Goal: Task Accomplishment & Management: Use online tool/utility

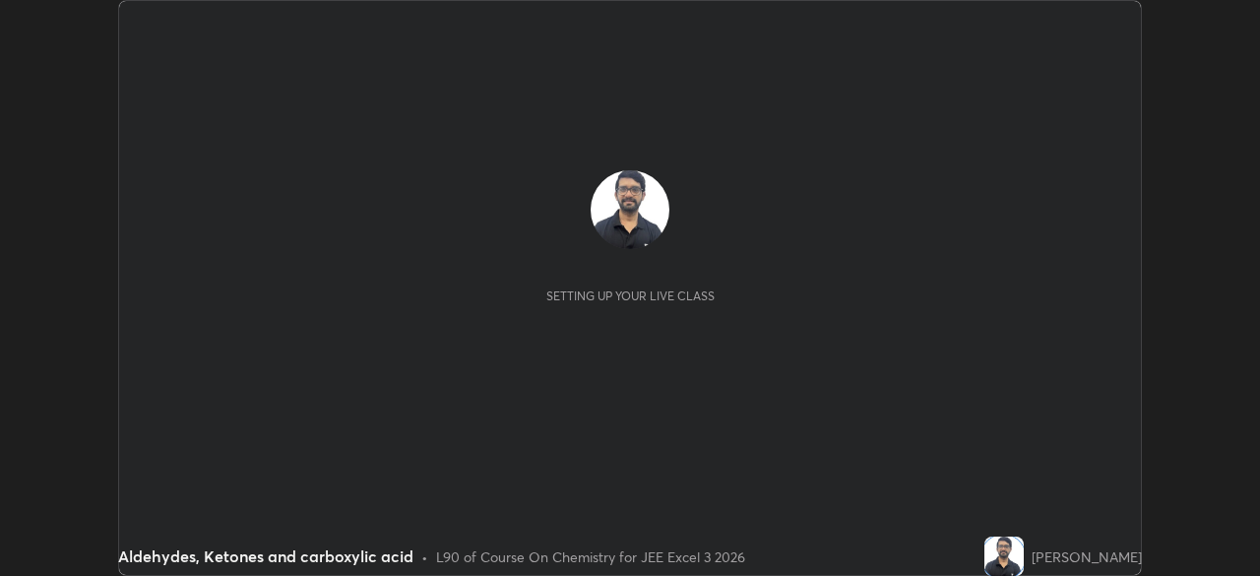
scroll to position [576, 1259]
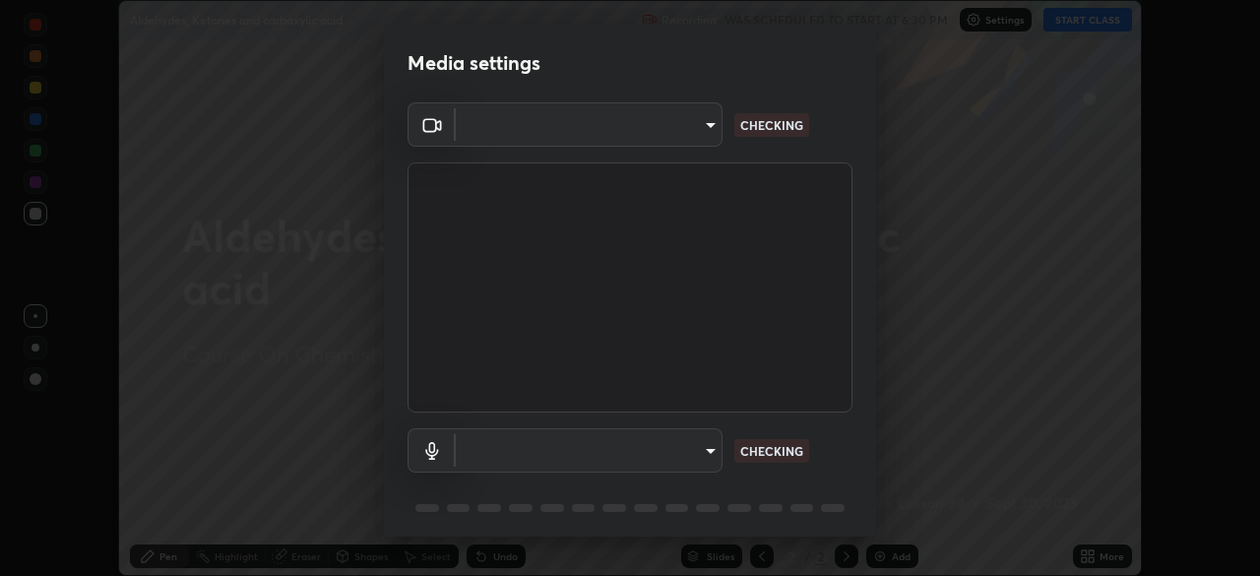
type input "b04d3f4aab0507a607fcb058103082b40897ea5b56942dd6fa8112f95d025699"
type input "communications"
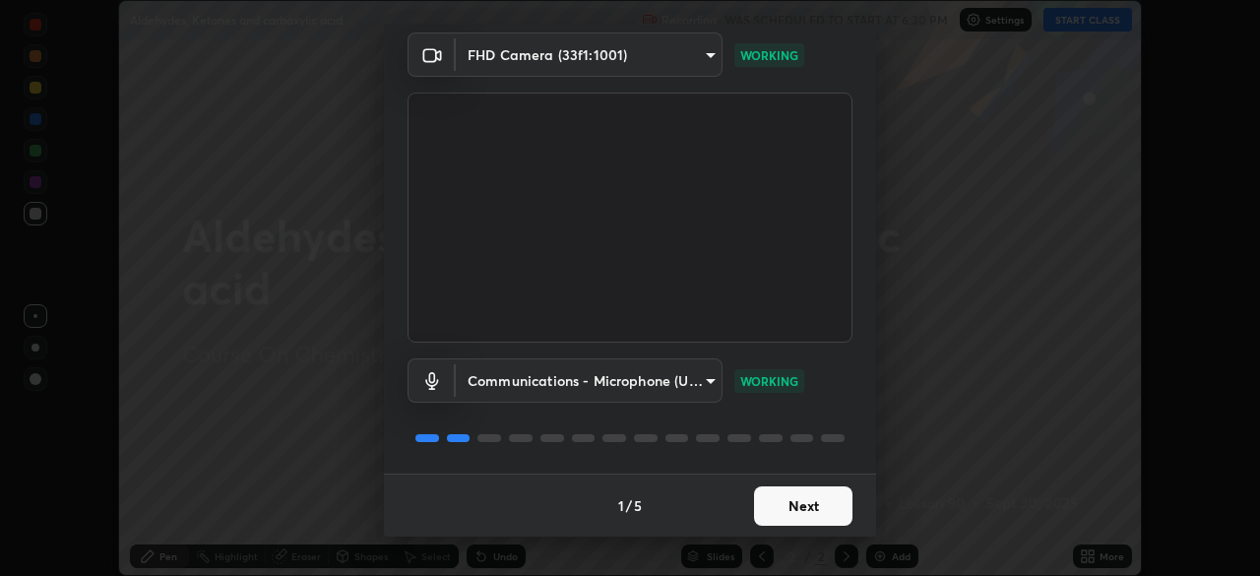
click at [787, 504] on button "Next" at bounding box center [803, 505] width 98 height 39
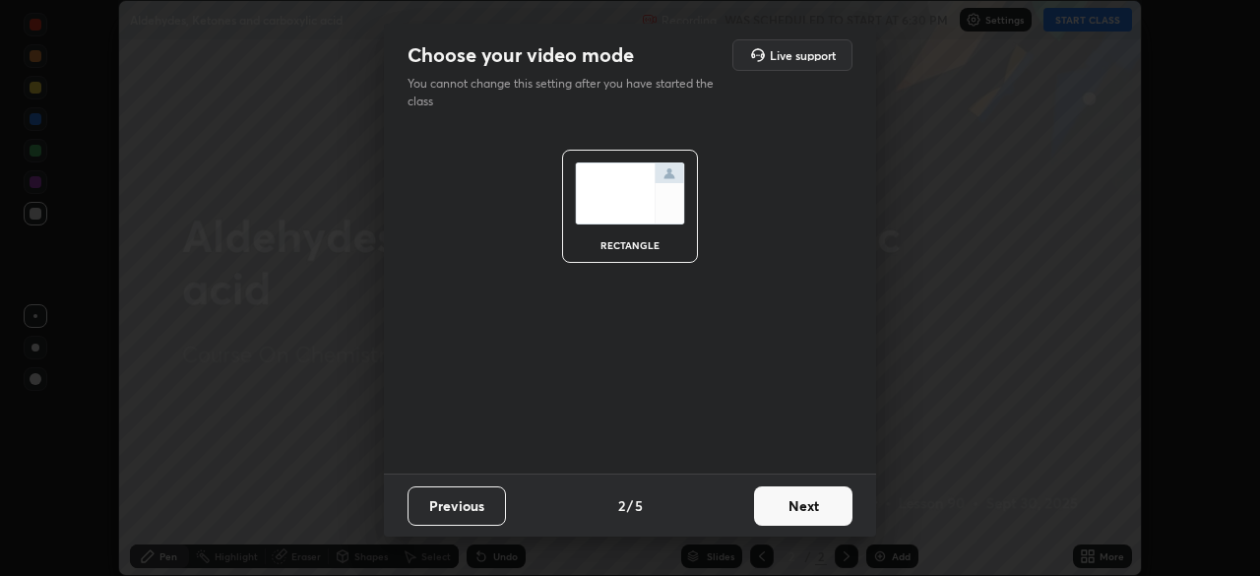
scroll to position [0, 0]
click at [778, 519] on button "Next" at bounding box center [803, 505] width 98 height 39
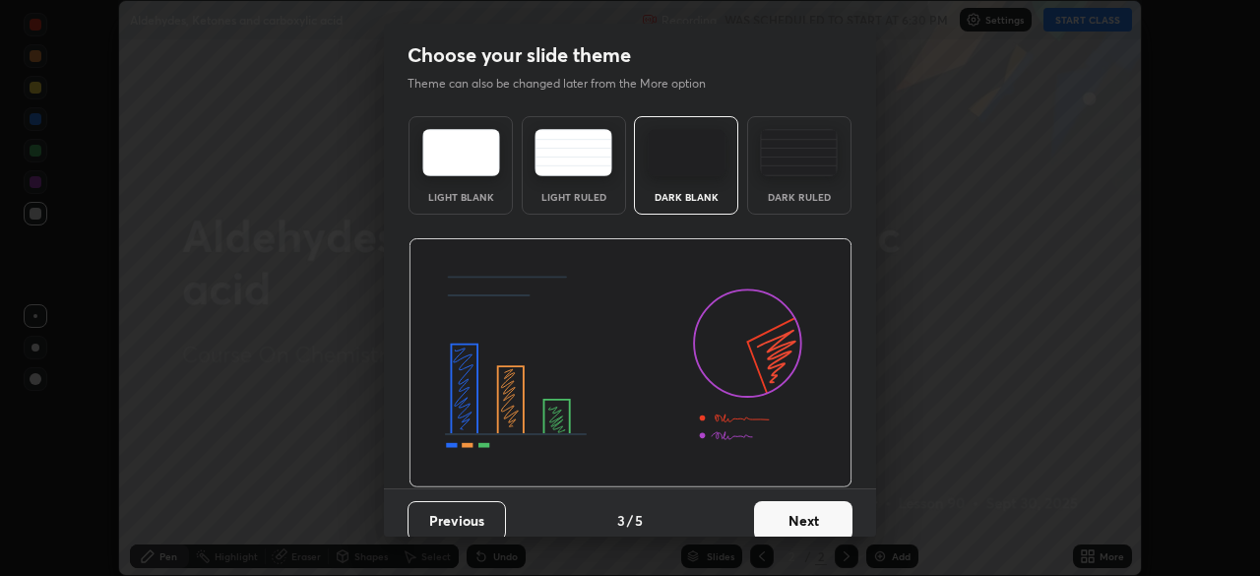
click at [779, 514] on button "Next" at bounding box center [803, 520] width 98 height 39
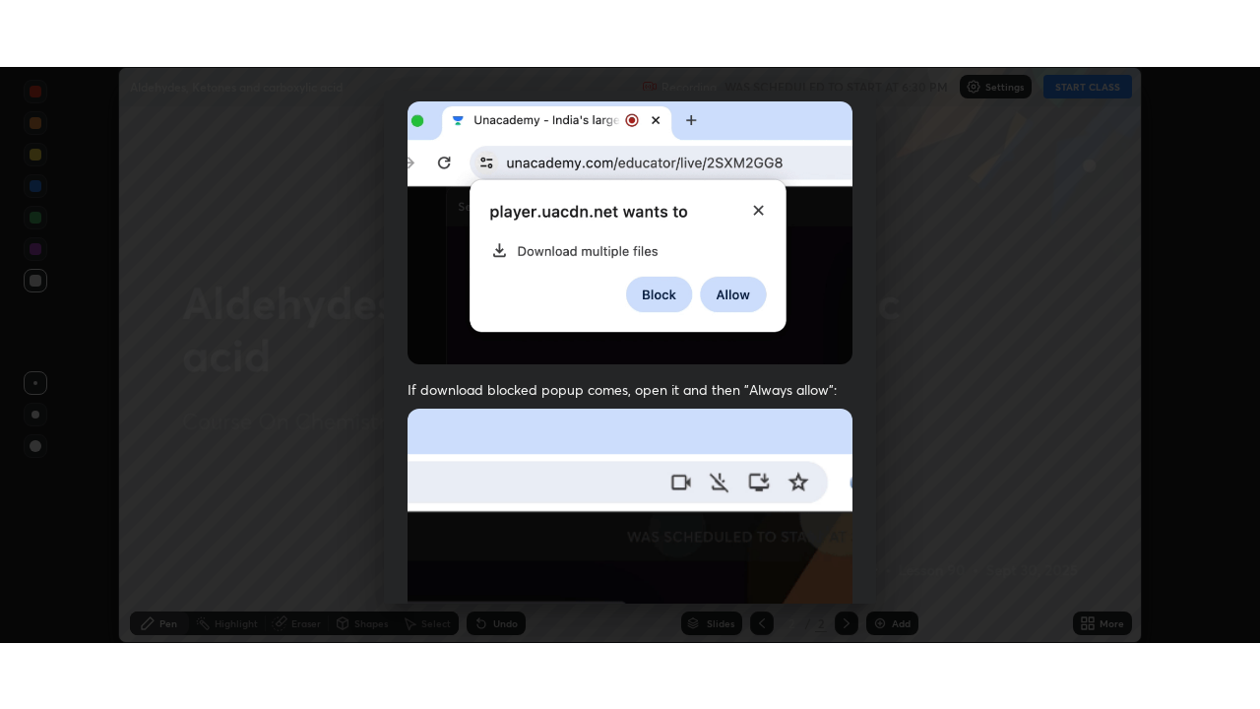
scroll to position [471, 0]
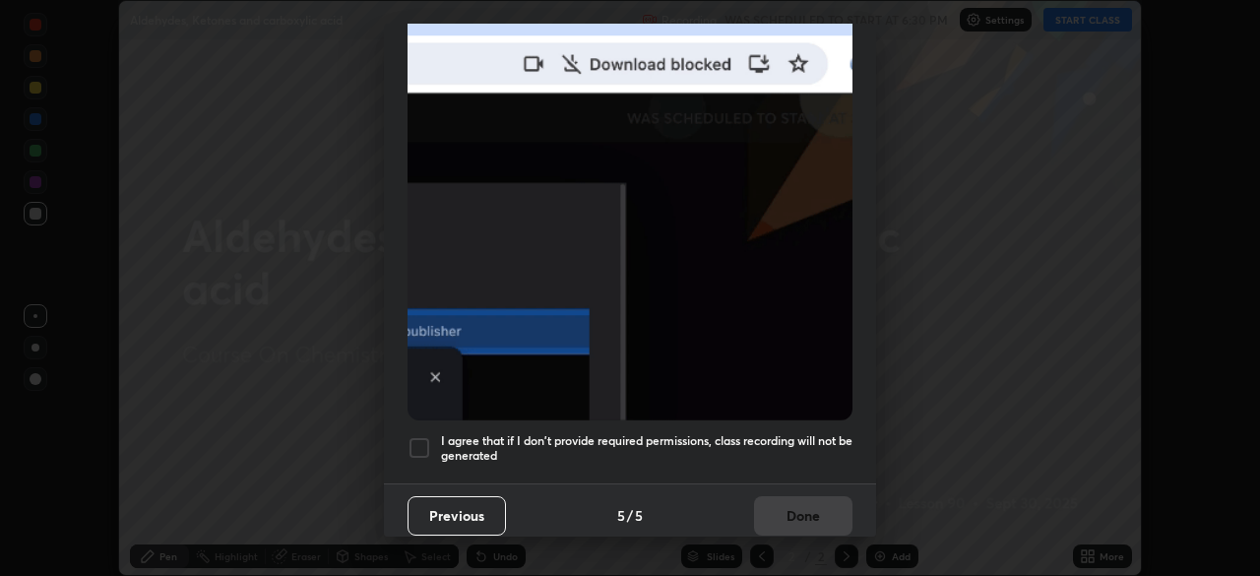
click at [416, 437] on div at bounding box center [419, 448] width 24 height 24
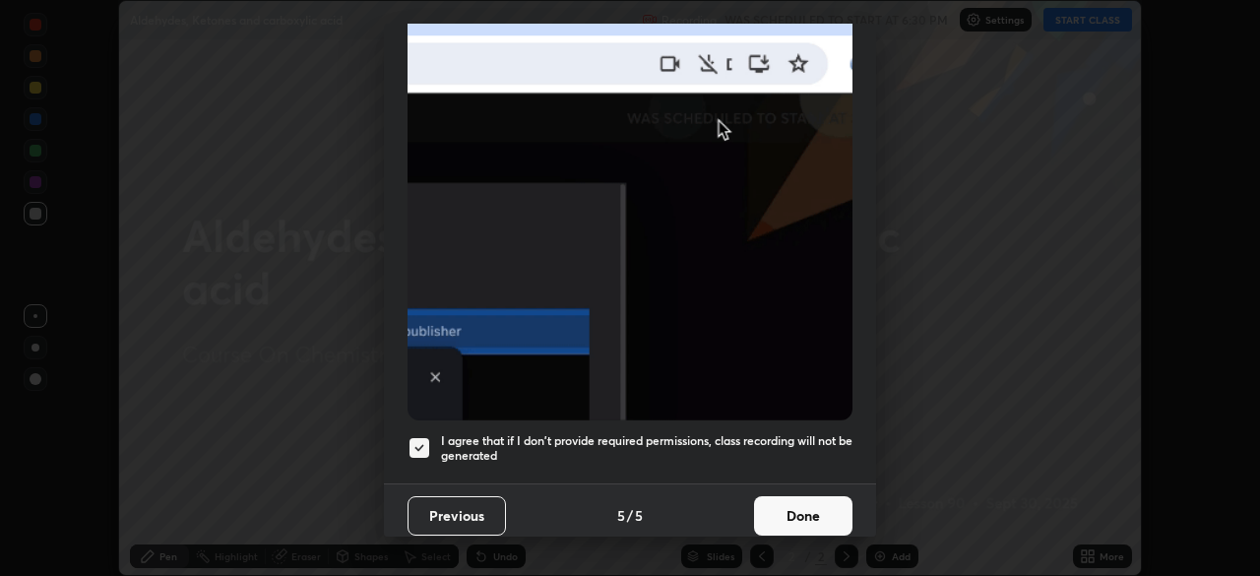
click at [790, 509] on button "Done" at bounding box center [803, 515] width 98 height 39
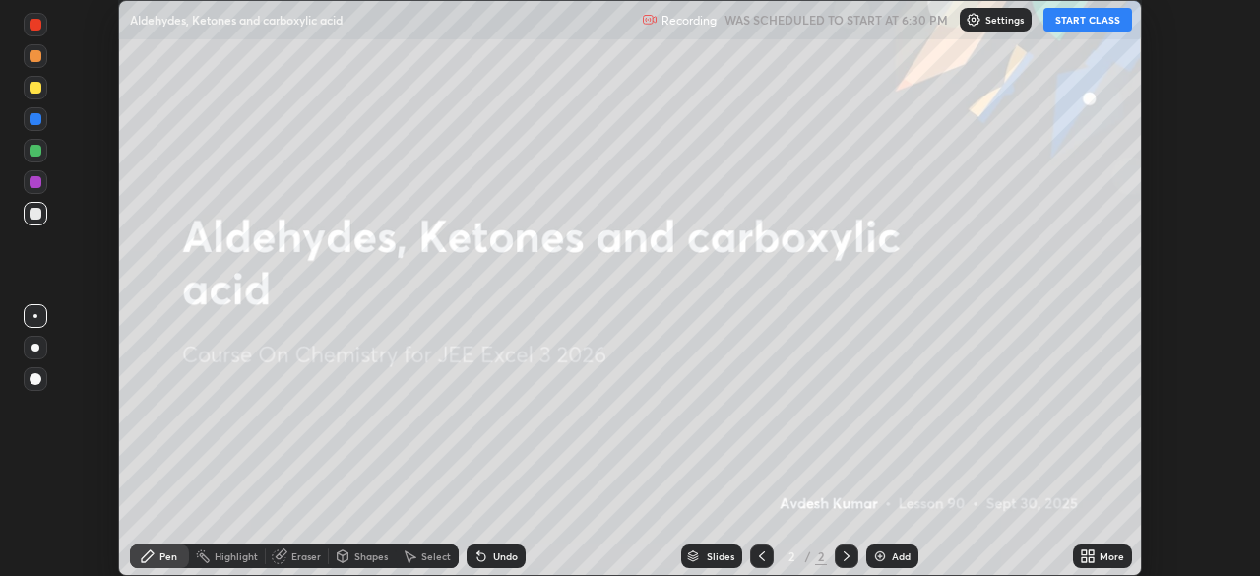
click at [1074, 555] on div "More" at bounding box center [1102, 556] width 59 height 24
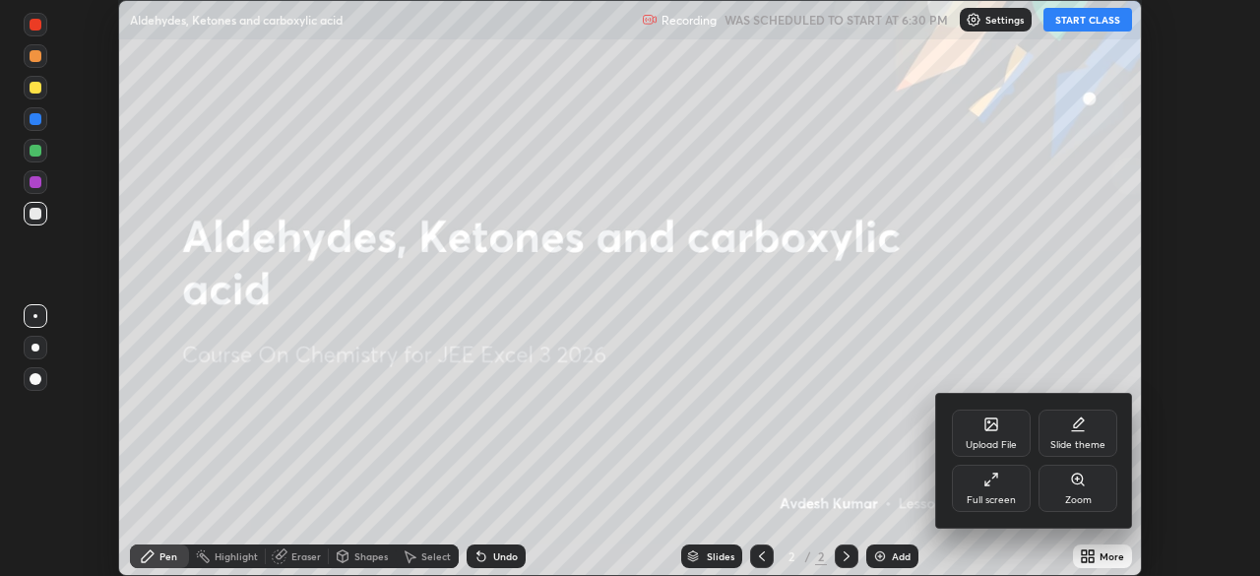
click at [976, 490] on div "Full screen" at bounding box center [991, 488] width 79 height 47
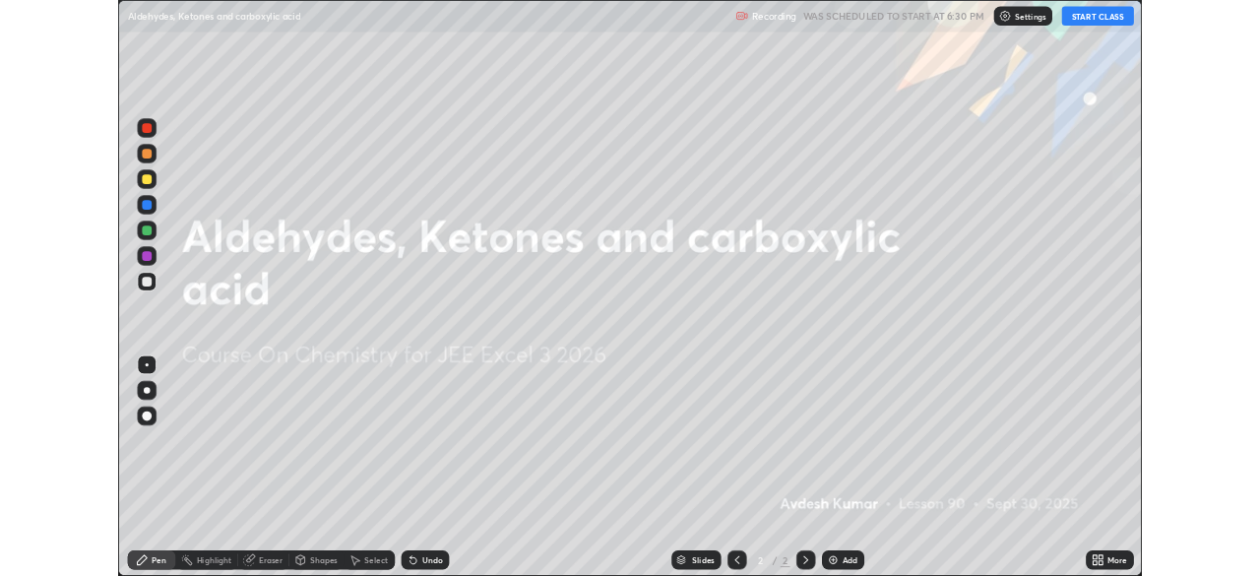
scroll to position [709, 1260]
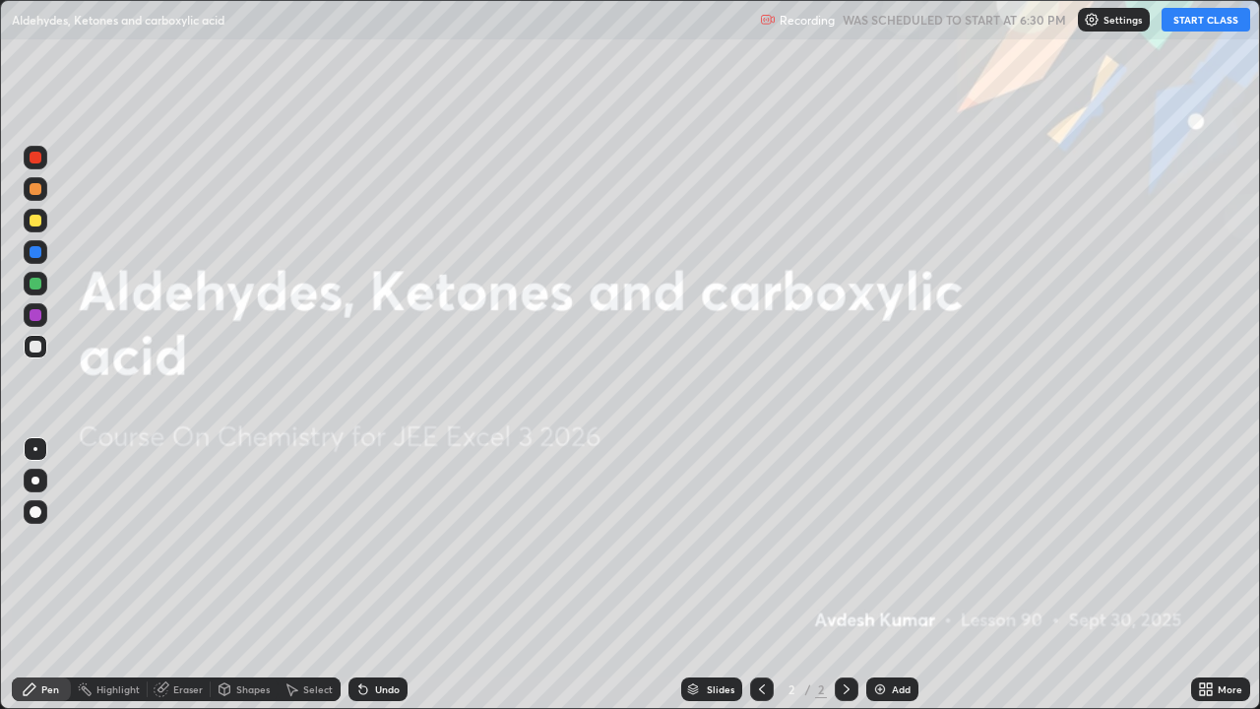
click at [1205, 31] on button "START CLASS" at bounding box center [1205, 20] width 89 height 24
click at [891, 575] on div "Add" at bounding box center [892, 689] width 52 height 24
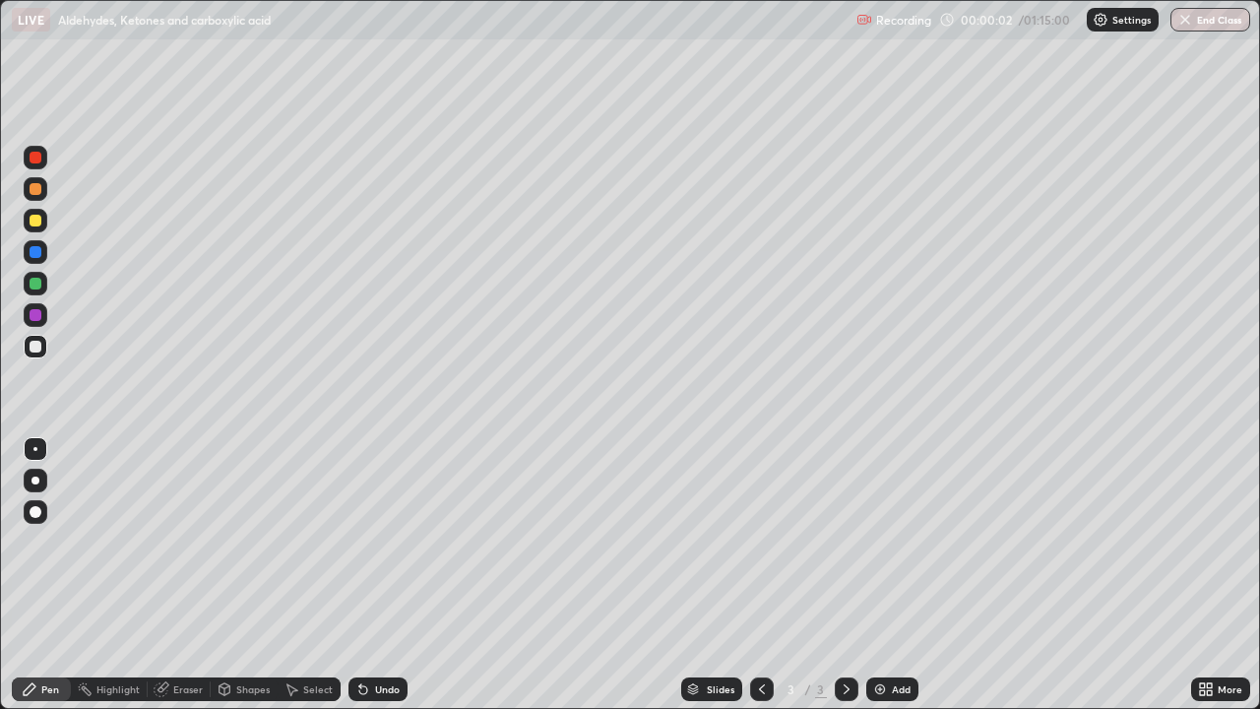
click at [35, 480] on div at bounding box center [35, 480] width 8 height 8
click at [367, 575] on icon at bounding box center [363, 689] width 16 height 16
click at [366, 575] on icon at bounding box center [363, 689] width 16 height 16
click at [365, 575] on div "Undo" at bounding box center [377, 689] width 59 height 24
click at [382, 575] on div "Undo" at bounding box center [387, 689] width 25 height 10
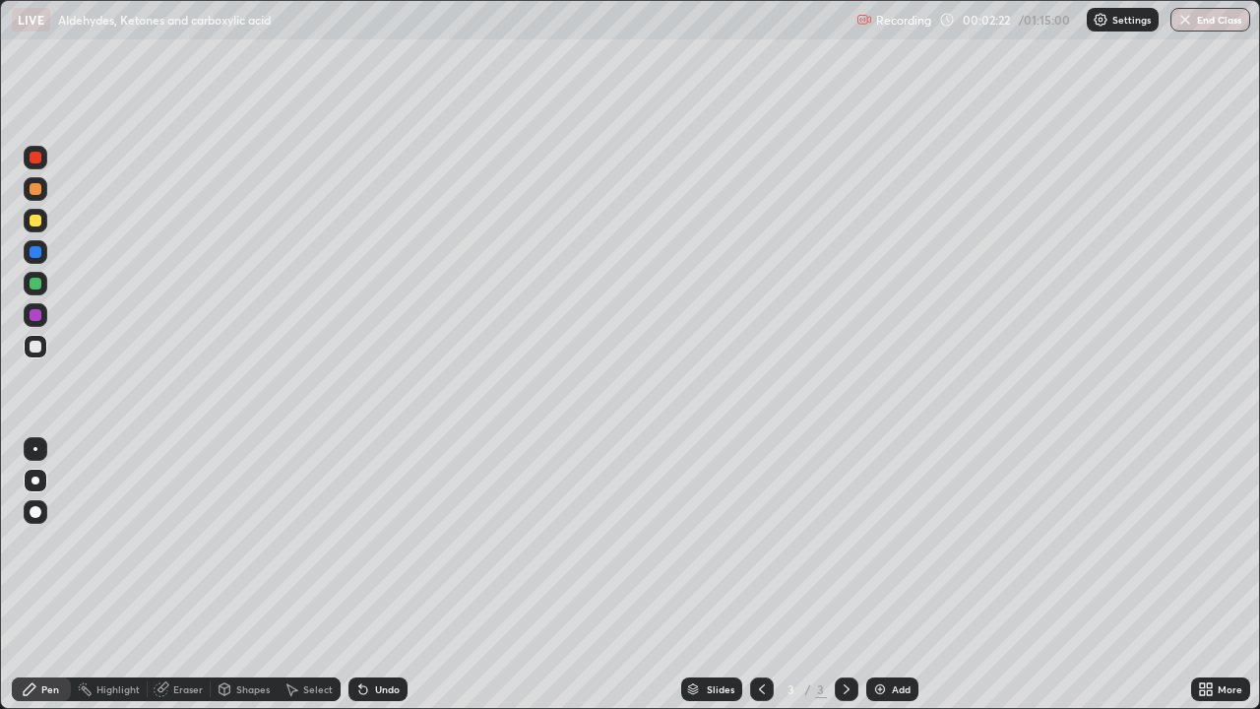
click at [378, 575] on div "Undo" at bounding box center [387, 689] width 25 height 10
click at [375, 575] on div "Undo" at bounding box center [387, 689] width 25 height 10
click at [359, 575] on icon at bounding box center [363, 690] width 8 height 8
click at [27, 341] on div at bounding box center [36, 347] width 24 height 24
click at [879, 575] on img at bounding box center [880, 689] width 16 height 16
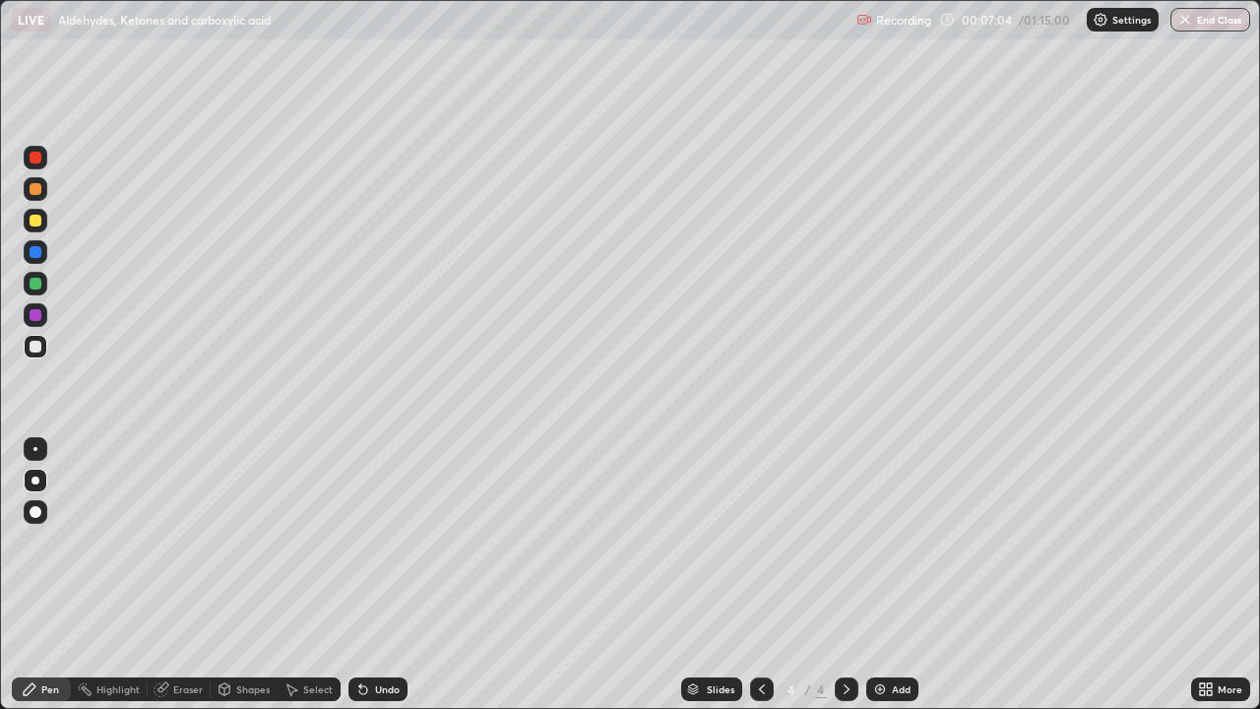
click at [359, 575] on icon at bounding box center [363, 690] width 8 height 8
click at [32, 223] on div at bounding box center [36, 221] width 12 height 12
click at [34, 350] on div at bounding box center [36, 347] width 12 height 12
click at [380, 575] on div "Undo" at bounding box center [387, 689] width 25 height 10
click at [43, 219] on div at bounding box center [36, 221] width 24 height 24
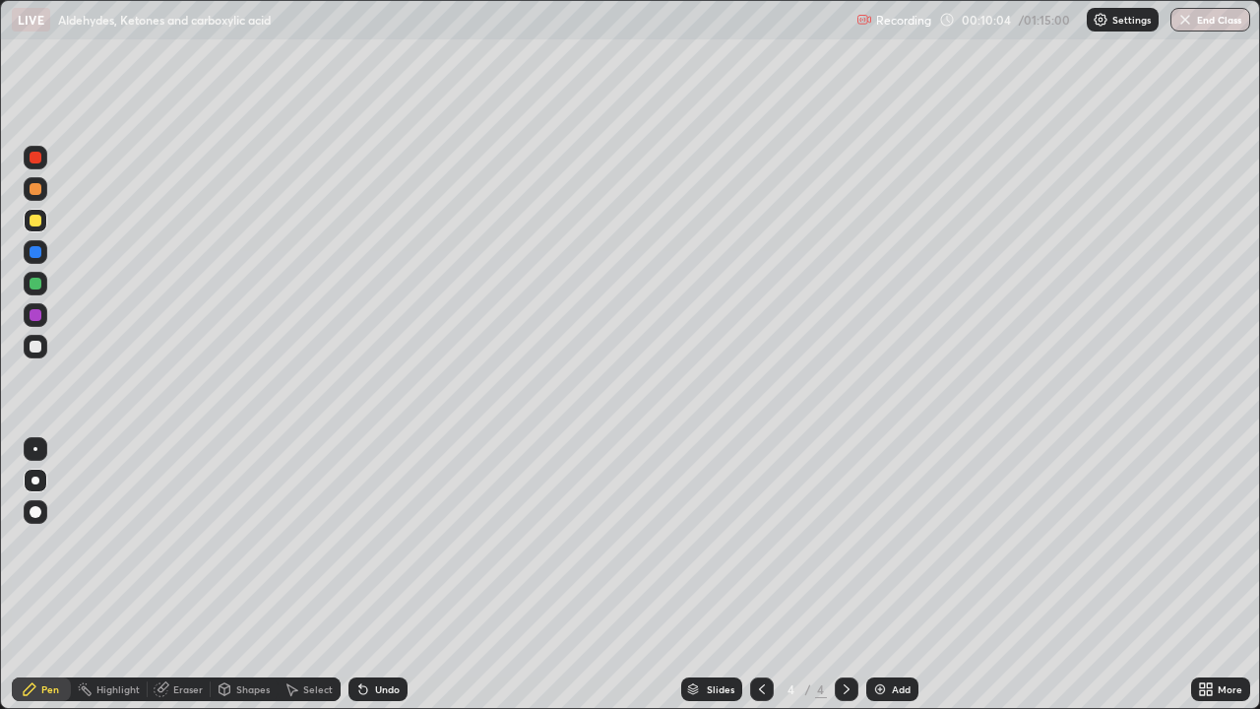
click at [375, 575] on div "Undo" at bounding box center [387, 689] width 25 height 10
click at [31, 157] on div at bounding box center [36, 158] width 12 height 12
click at [31, 345] on div at bounding box center [36, 347] width 12 height 12
click at [35, 348] on div at bounding box center [36, 347] width 12 height 12
click at [887, 575] on div "Add" at bounding box center [892, 689] width 52 height 24
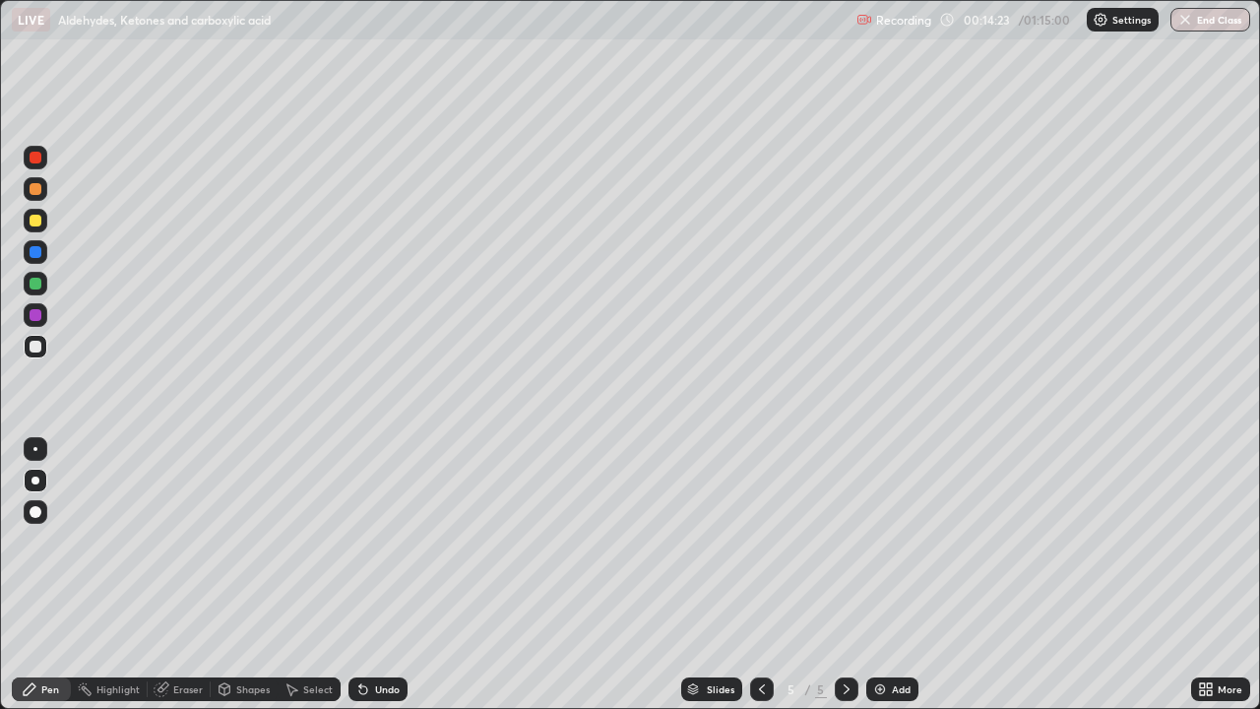
click at [368, 575] on div "Undo" at bounding box center [377, 689] width 59 height 24
click at [30, 221] on div at bounding box center [36, 221] width 12 height 12
click at [45, 343] on div at bounding box center [36, 347] width 24 height 24
click at [877, 575] on img at bounding box center [880, 689] width 16 height 16
click at [369, 575] on div "Undo" at bounding box center [377, 689] width 59 height 24
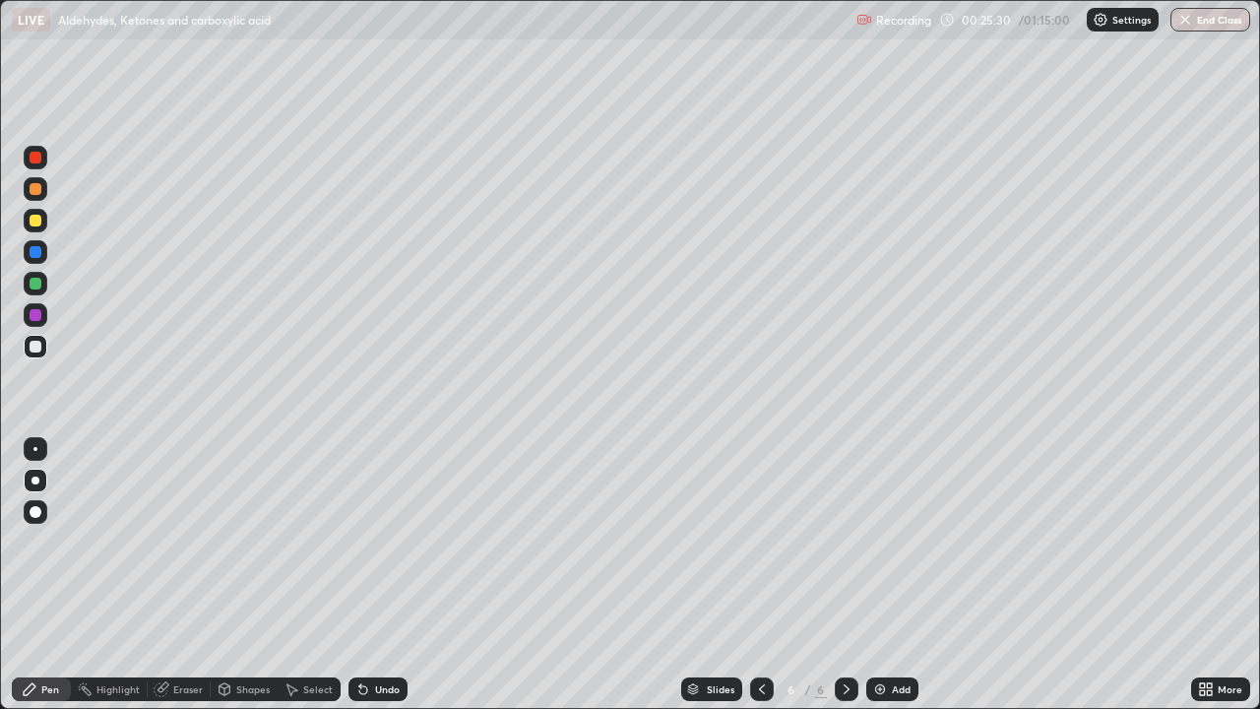
click at [359, 575] on icon at bounding box center [360, 685] width 2 height 2
click at [363, 575] on icon at bounding box center [363, 690] width 8 height 8
click at [371, 575] on div "Undo" at bounding box center [377, 689] width 59 height 24
click at [357, 575] on div "Undo" at bounding box center [377, 689] width 59 height 24
click at [371, 575] on div "Undo" at bounding box center [377, 689] width 59 height 24
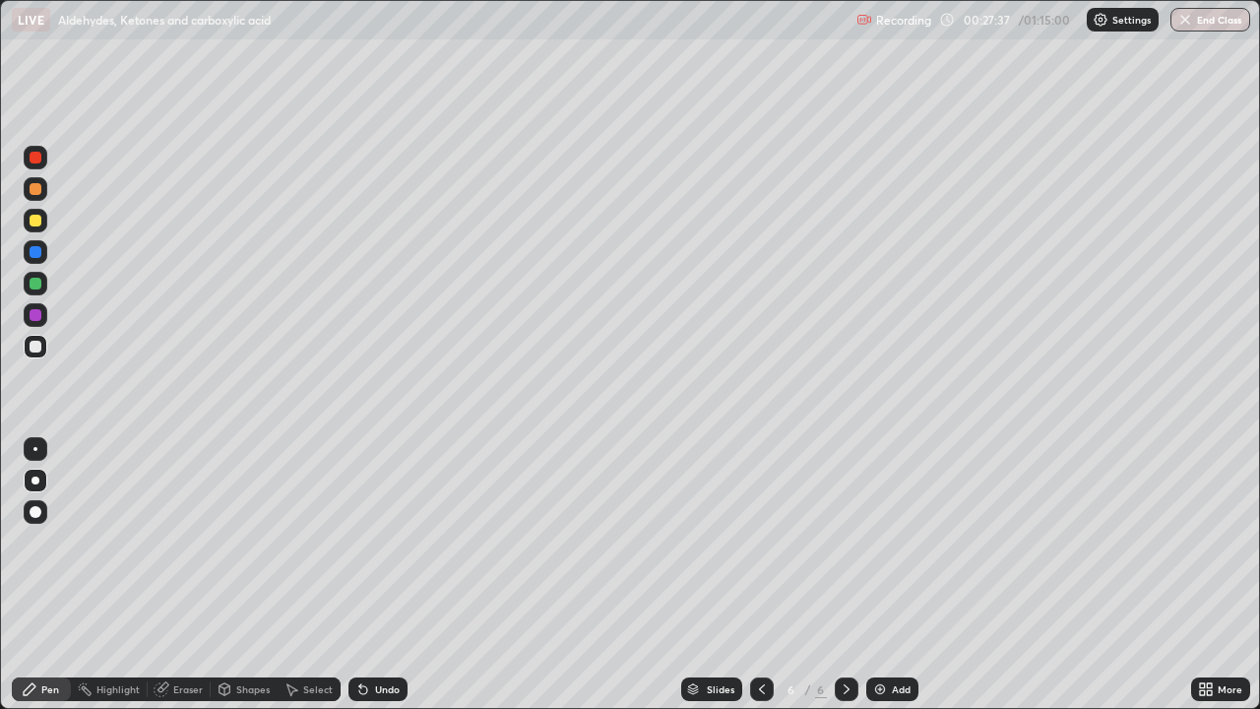
click at [359, 575] on icon at bounding box center [360, 685] width 2 height 2
click at [377, 575] on div "Undo" at bounding box center [387, 689] width 25 height 10
click at [360, 575] on icon at bounding box center [363, 690] width 8 height 8
click at [363, 575] on icon at bounding box center [363, 689] width 16 height 16
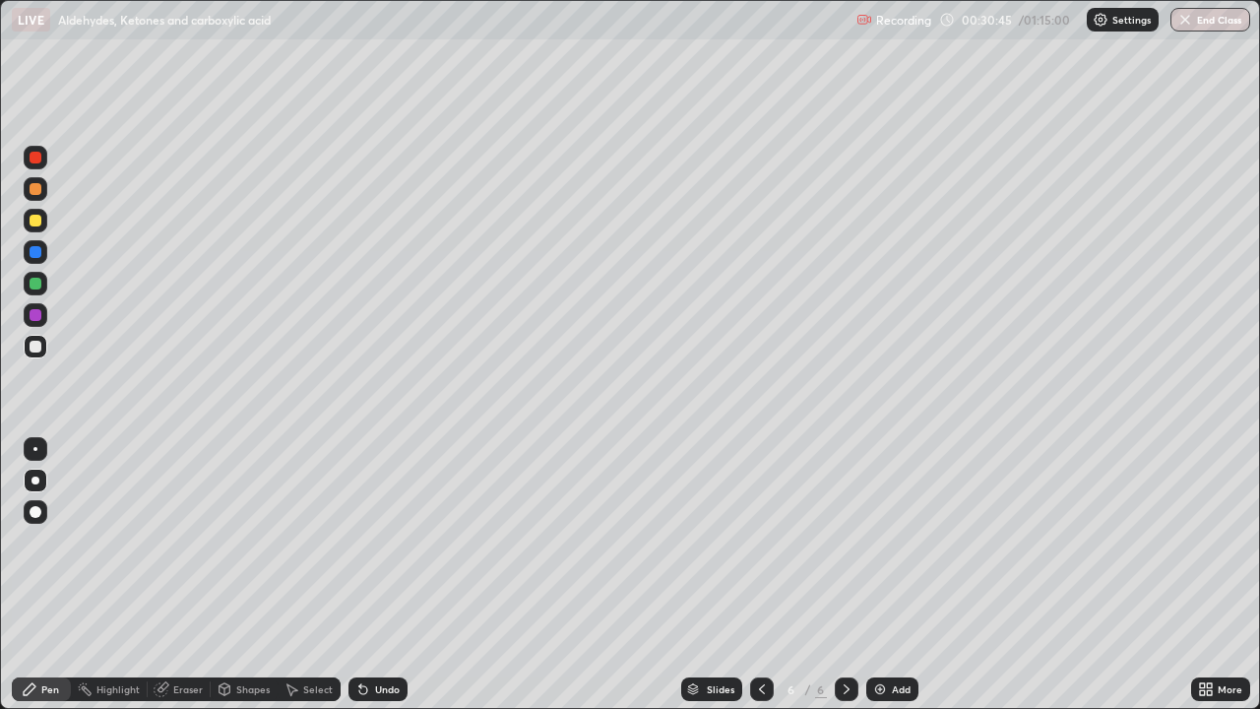
click at [892, 575] on div "Add" at bounding box center [901, 689] width 19 height 10
click at [360, 575] on icon at bounding box center [363, 690] width 8 height 8
click at [362, 575] on icon at bounding box center [363, 690] width 8 height 8
click at [360, 575] on div "Undo" at bounding box center [377, 689] width 59 height 24
click at [359, 575] on icon at bounding box center [363, 690] width 8 height 8
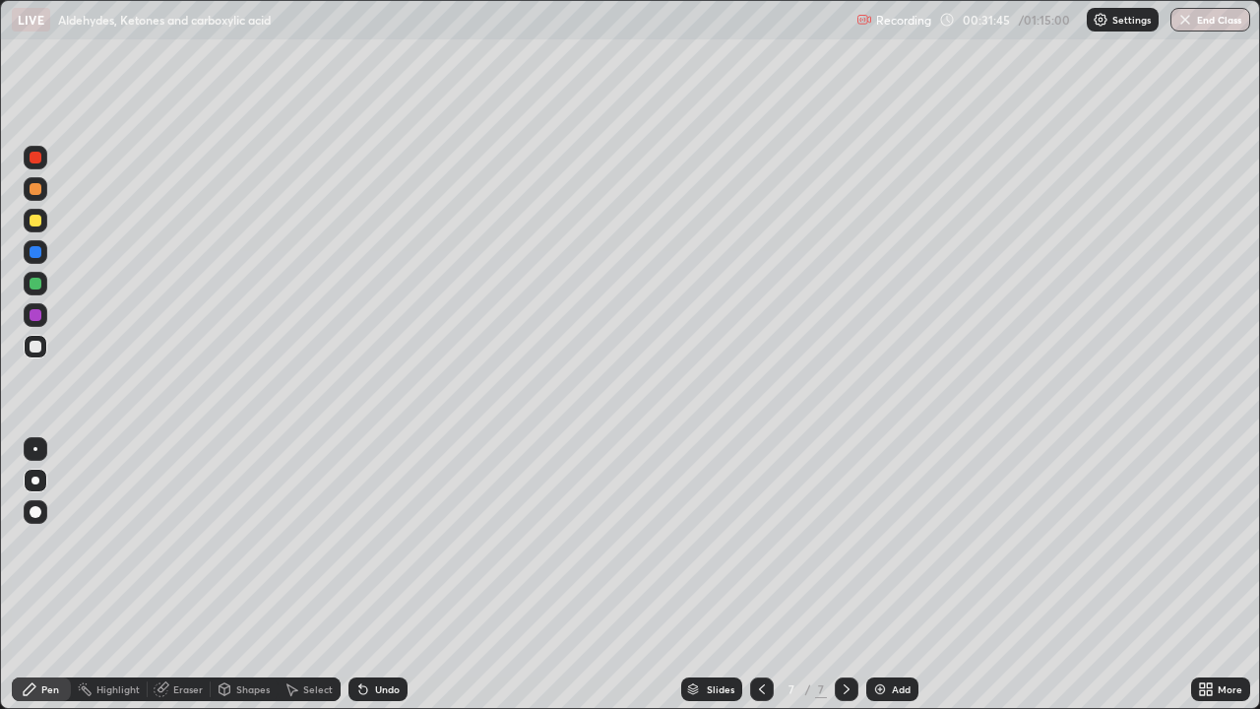
click at [351, 575] on div "Undo" at bounding box center [377, 689] width 59 height 24
click at [893, 575] on div "Add" at bounding box center [901, 689] width 19 height 10
click at [370, 575] on div "Undo" at bounding box center [377, 689] width 59 height 24
click at [37, 218] on div at bounding box center [36, 221] width 12 height 12
click at [32, 355] on div at bounding box center [36, 347] width 24 height 24
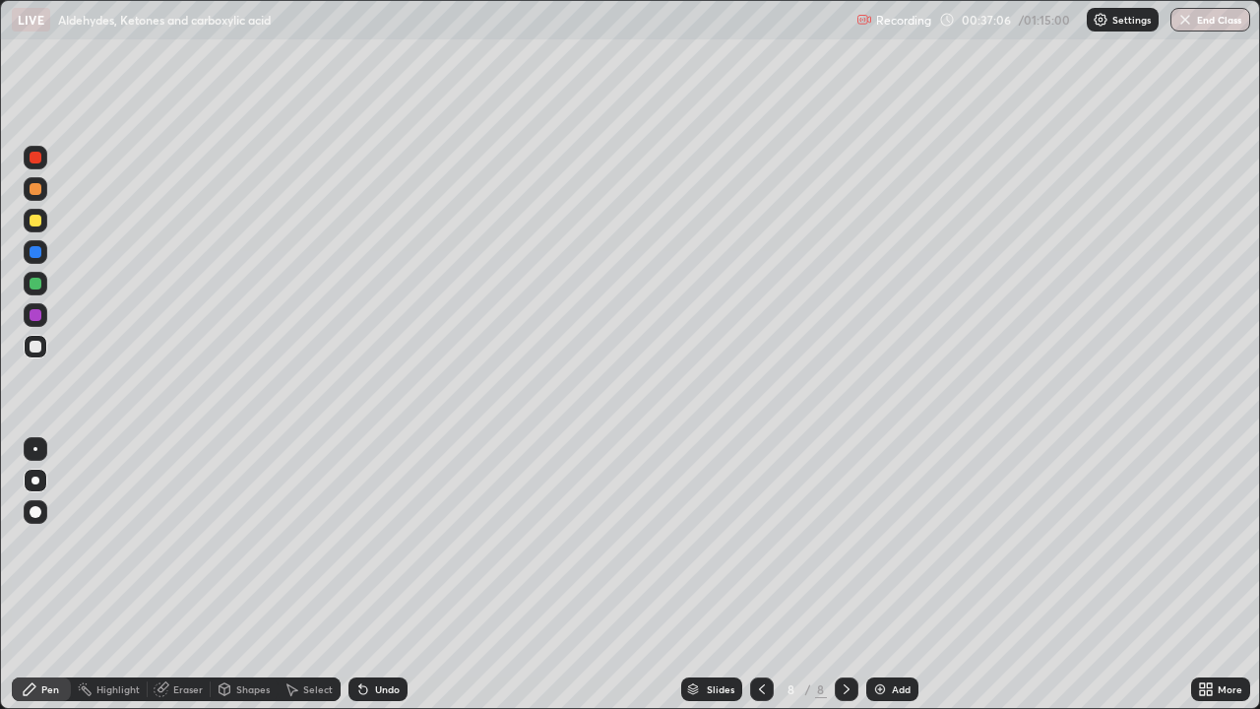
click at [375, 575] on div "Undo" at bounding box center [387, 689] width 25 height 10
click at [37, 223] on div at bounding box center [36, 221] width 12 height 12
click at [369, 575] on div "Undo" at bounding box center [377, 689] width 59 height 24
click at [370, 575] on div "Undo" at bounding box center [377, 689] width 59 height 24
click at [372, 575] on div "Undo" at bounding box center [377, 689] width 59 height 24
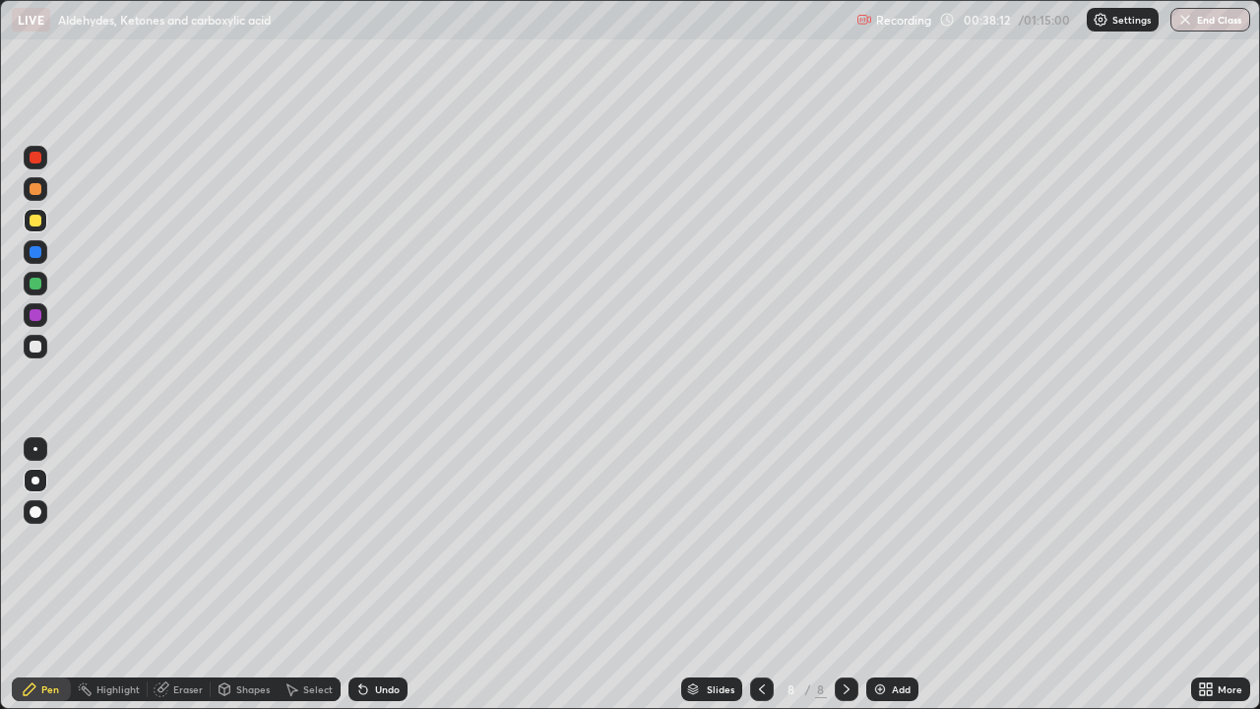
click at [372, 575] on div "Undo" at bounding box center [377, 689] width 59 height 24
click at [35, 155] on div at bounding box center [36, 158] width 12 height 12
click at [360, 575] on icon at bounding box center [363, 690] width 8 height 8
click at [36, 220] on div at bounding box center [36, 221] width 12 height 12
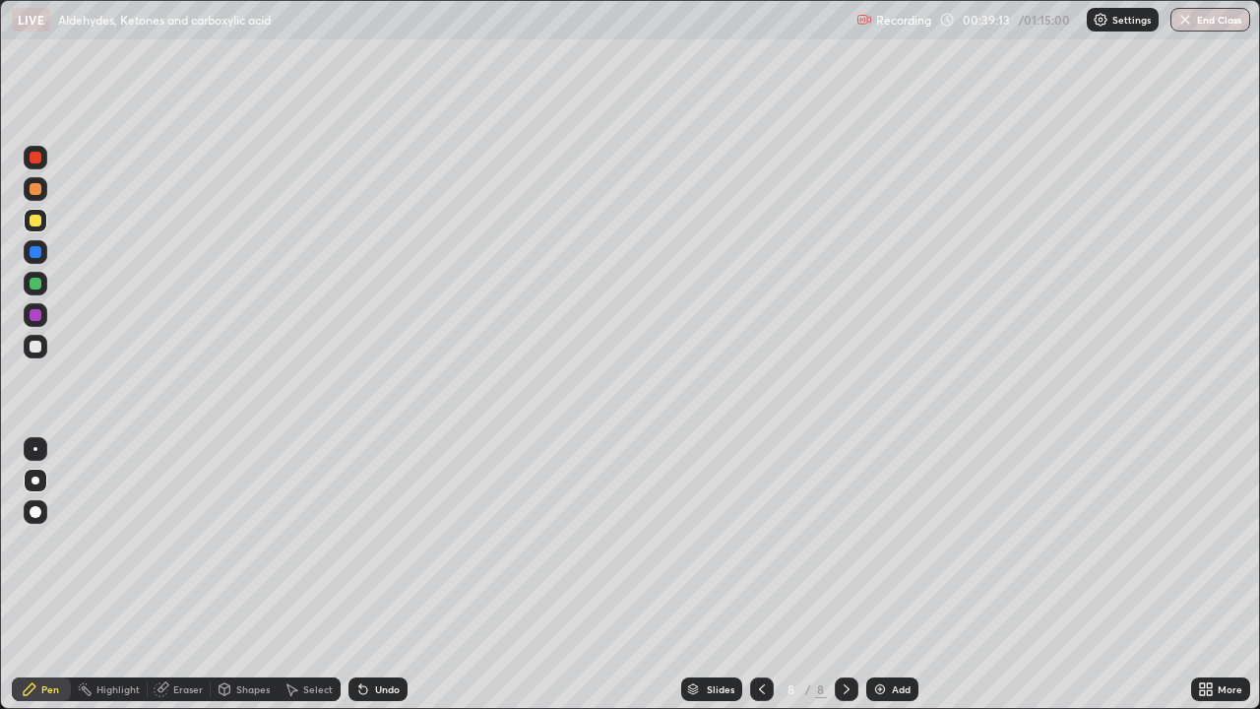
click at [39, 158] on div at bounding box center [36, 158] width 12 height 12
click at [36, 220] on div at bounding box center [36, 221] width 12 height 12
click at [367, 575] on icon at bounding box center [363, 689] width 16 height 16
click at [374, 575] on div "Undo" at bounding box center [377, 689] width 59 height 24
click at [375, 575] on div "Undo" at bounding box center [387, 689] width 25 height 10
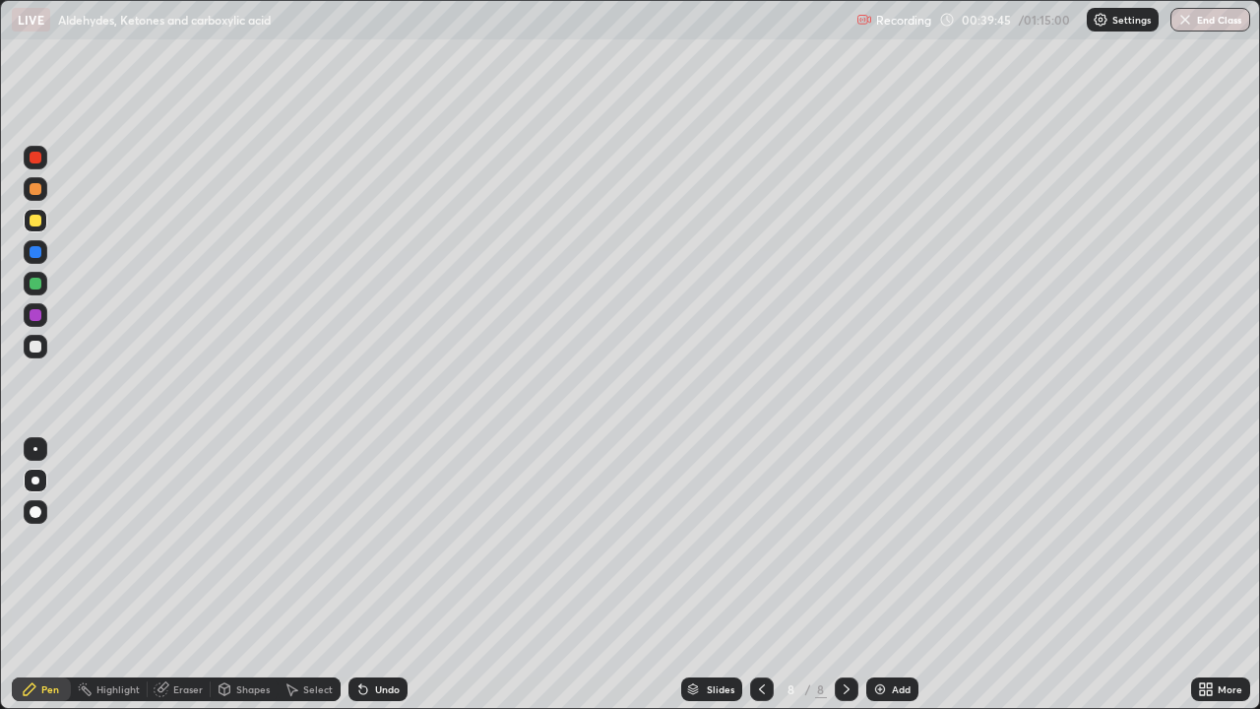
click at [42, 344] on div at bounding box center [36, 347] width 24 height 24
click at [876, 575] on img at bounding box center [880, 689] width 16 height 16
click at [360, 575] on icon at bounding box center [363, 690] width 8 height 8
click at [367, 575] on icon at bounding box center [363, 689] width 16 height 16
click at [377, 575] on div "Undo" at bounding box center [387, 689] width 25 height 10
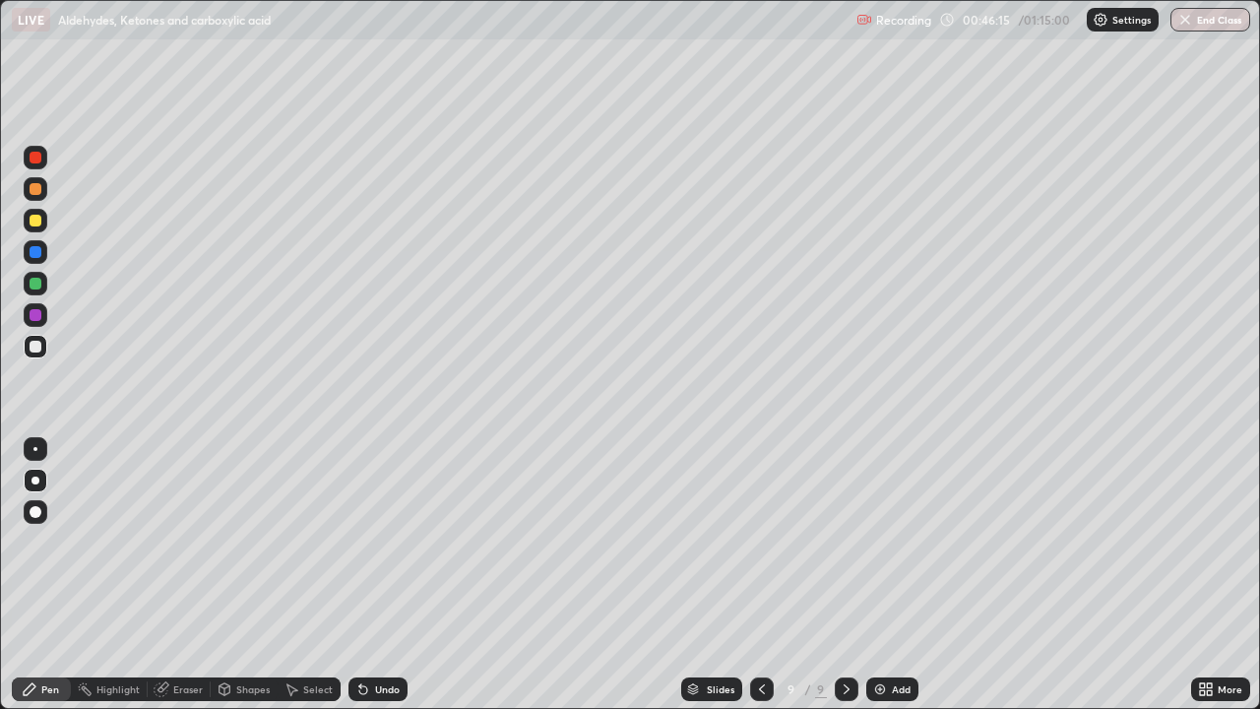
click at [33, 223] on div at bounding box center [36, 221] width 12 height 12
click at [36, 348] on div at bounding box center [36, 347] width 12 height 12
click at [38, 223] on div at bounding box center [36, 221] width 12 height 12
click at [42, 353] on div at bounding box center [36, 347] width 24 height 24
click at [38, 218] on div at bounding box center [36, 221] width 12 height 12
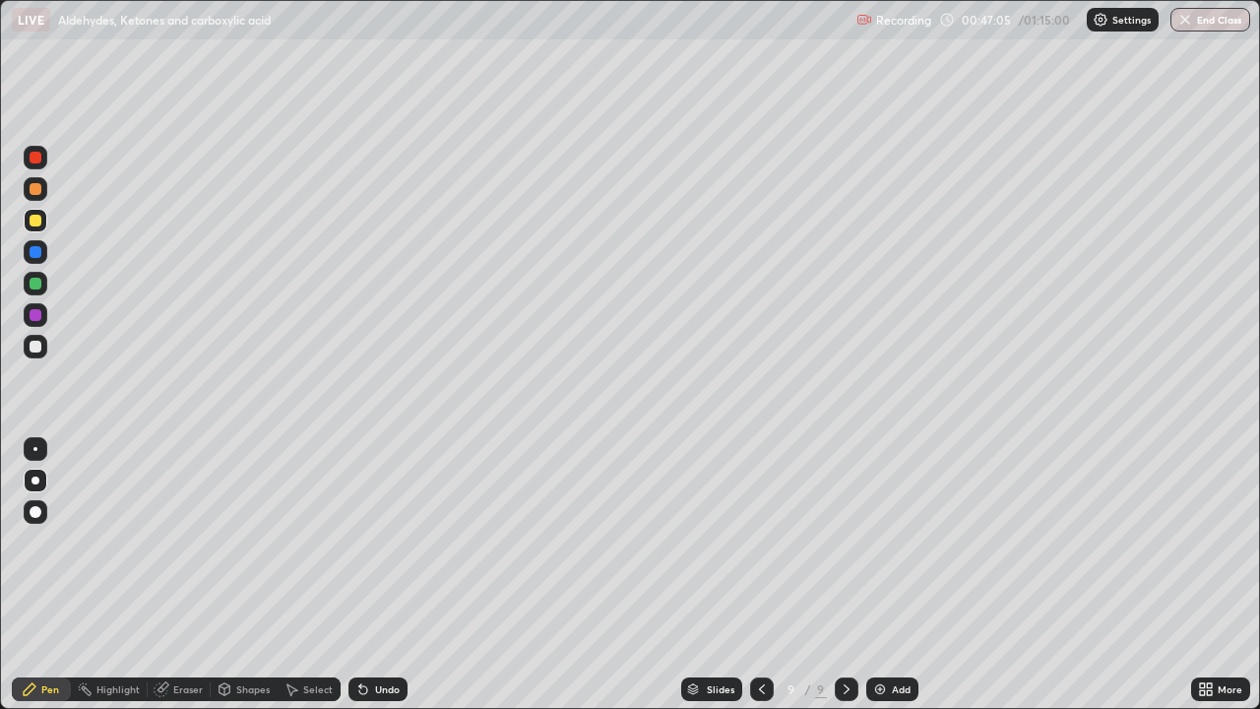
click at [39, 355] on div at bounding box center [36, 347] width 24 height 24
click at [873, 575] on img at bounding box center [880, 689] width 16 height 16
click at [362, 575] on icon at bounding box center [363, 689] width 16 height 16
click at [360, 575] on icon at bounding box center [363, 690] width 8 height 8
click at [371, 575] on div "Undo" at bounding box center [377, 689] width 59 height 24
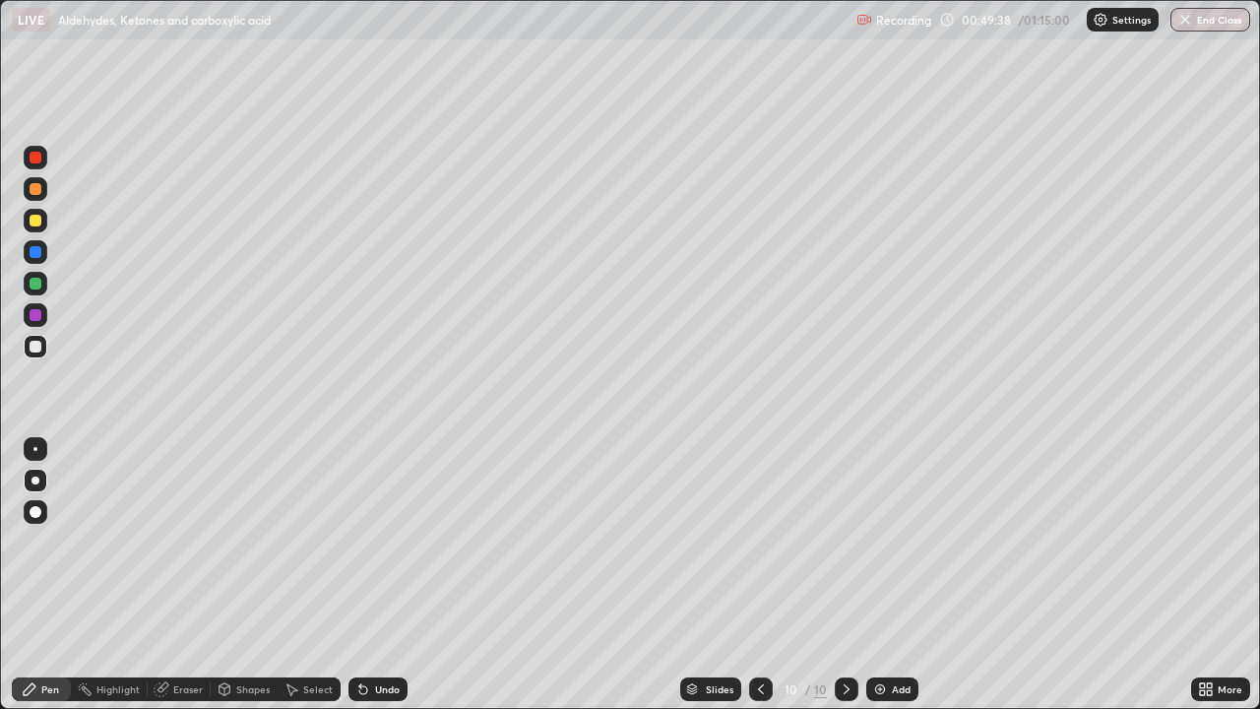
click at [365, 575] on icon at bounding box center [363, 689] width 16 height 16
click at [356, 575] on icon at bounding box center [363, 689] width 16 height 16
click at [365, 575] on div "Undo" at bounding box center [377, 689] width 59 height 24
click at [375, 575] on div "Undo" at bounding box center [387, 689] width 25 height 10
click at [360, 575] on icon at bounding box center [363, 690] width 8 height 8
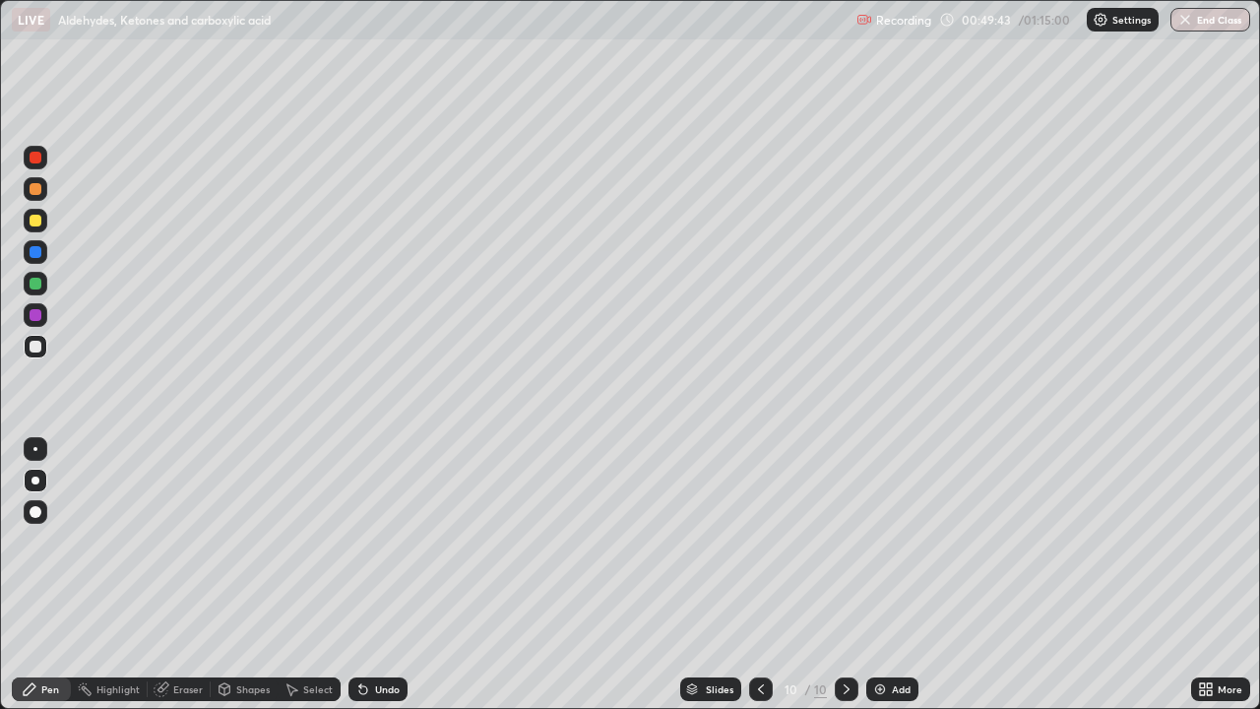
click at [360, 575] on icon at bounding box center [363, 690] width 8 height 8
click at [36, 220] on div at bounding box center [36, 221] width 12 height 12
click at [381, 575] on div "Undo" at bounding box center [387, 689] width 25 height 10
click at [364, 575] on div "Undo" at bounding box center [377, 689] width 59 height 24
click at [361, 575] on icon at bounding box center [363, 689] width 16 height 16
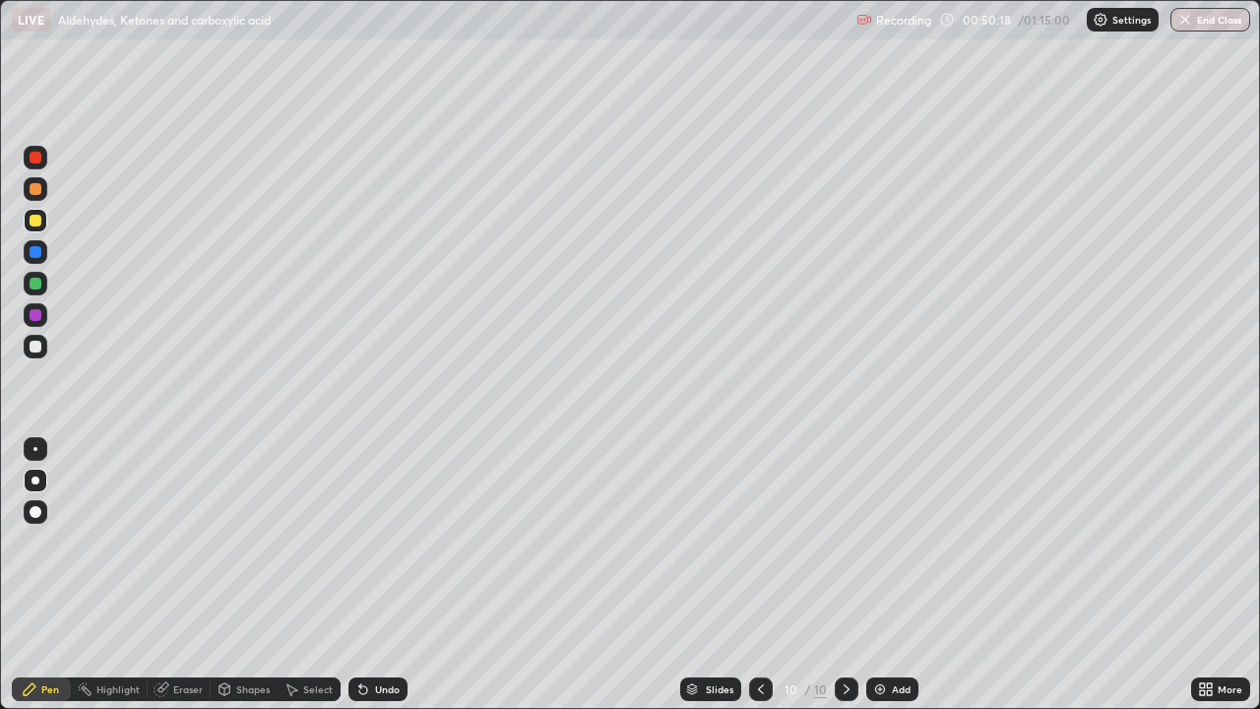
click at [360, 575] on icon at bounding box center [363, 690] width 8 height 8
click at [359, 575] on icon at bounding box center [363, 689] width 16 height 16
click at [356, 575] on icon at bounding box center [363, 689] width 16 height 16
click at [364, 575] on icon at bounding box center [363, 689] width 16 height 16
click at [34, 351] on div at bounding box center [36, 347] width 12 height 12
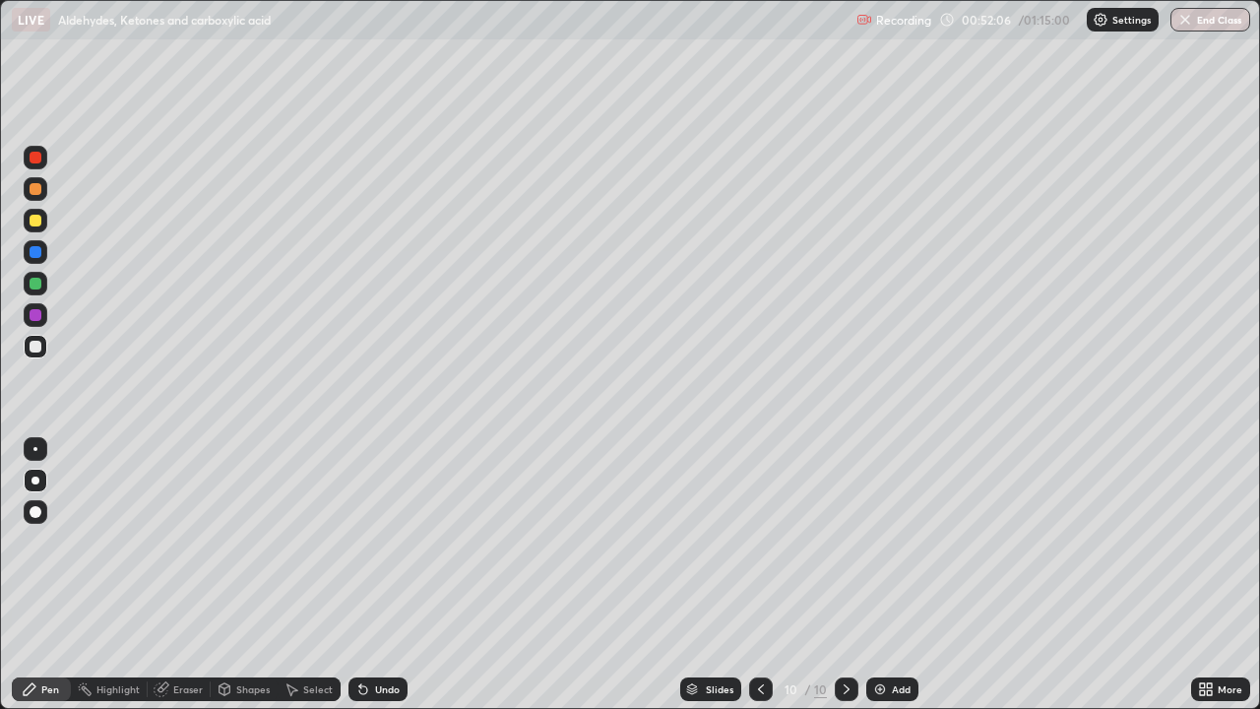
click at [366, 575] on icon at bounding box center [363, 689] width 16 height 16
click at [882, 575] on img at bounding box center [880, 689] width 16 height 16
click at [368, 575] on div "Undo" at bounding box center [377, 689] width 59 height 24
click at [36, 220] on div at bounding box center [36, 221] width 12 height 12
click at [359, 575] on icon at bounding box center [363, 690] width 8 height 8
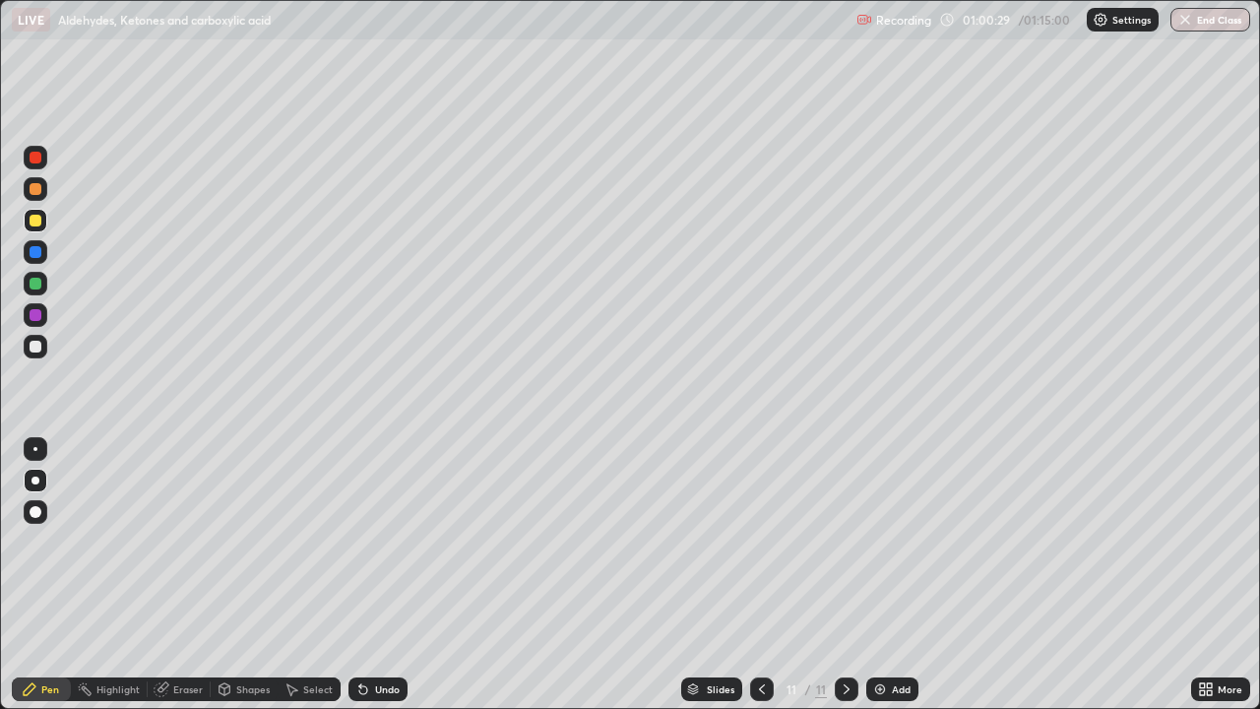
click at [33, 156] on div at bounding box center [36, 158] width 12 height 12
click at [35, 219] on div at bounding box center [36, 221] width 12 height 12
click at [366, 575] on div "Undo" at bounding box center [377, 689] width 59 height 24
click at [375, 575] on div "Undo" at bounding box center [387, 689] width 25 height 10
click at [381, 575] on div "Undo" at bounding box center [387, 689] width 25 height 10
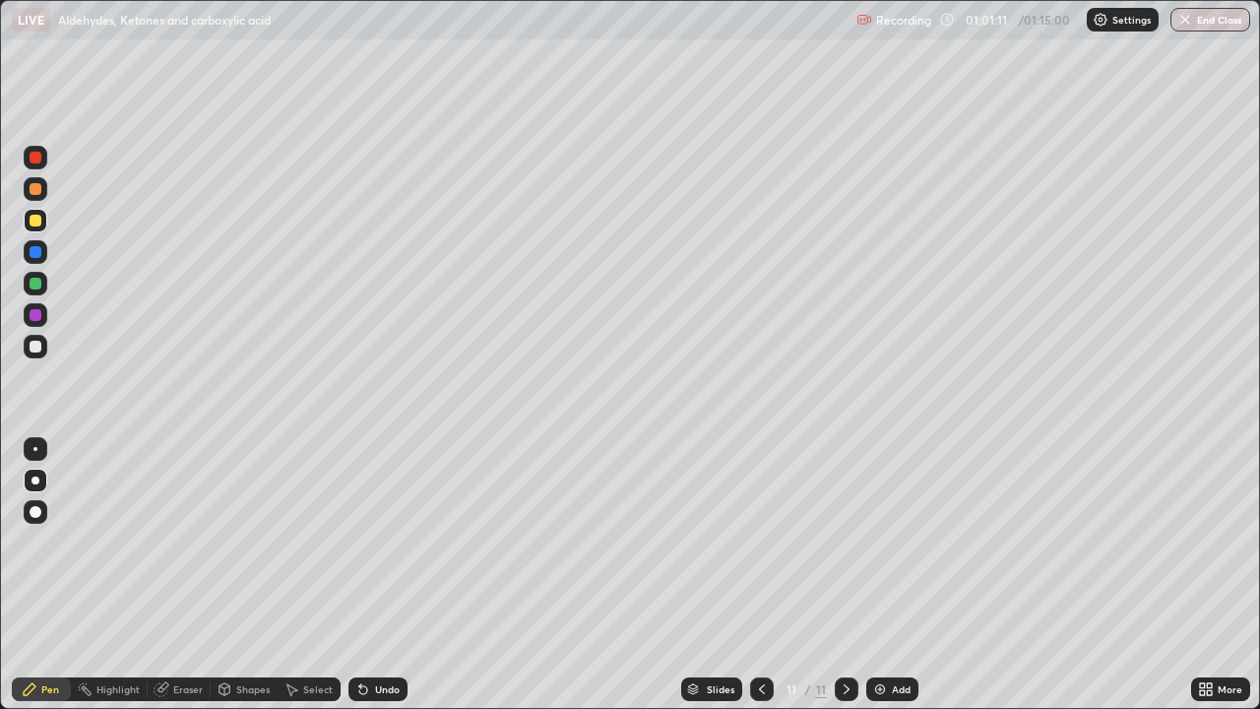
click at [379, 575] on div "Undo" at bounding box center [387, 689] width 25 height 10
click at [375, 575] on div "Undo" at bounding box center [387, 689] width 25 height 10
click at [34, 161] on div at bounding box center [36, 158] width 12 height 12
click at [32, 341] on div at bounding box center [36, 347] width 12 height 12
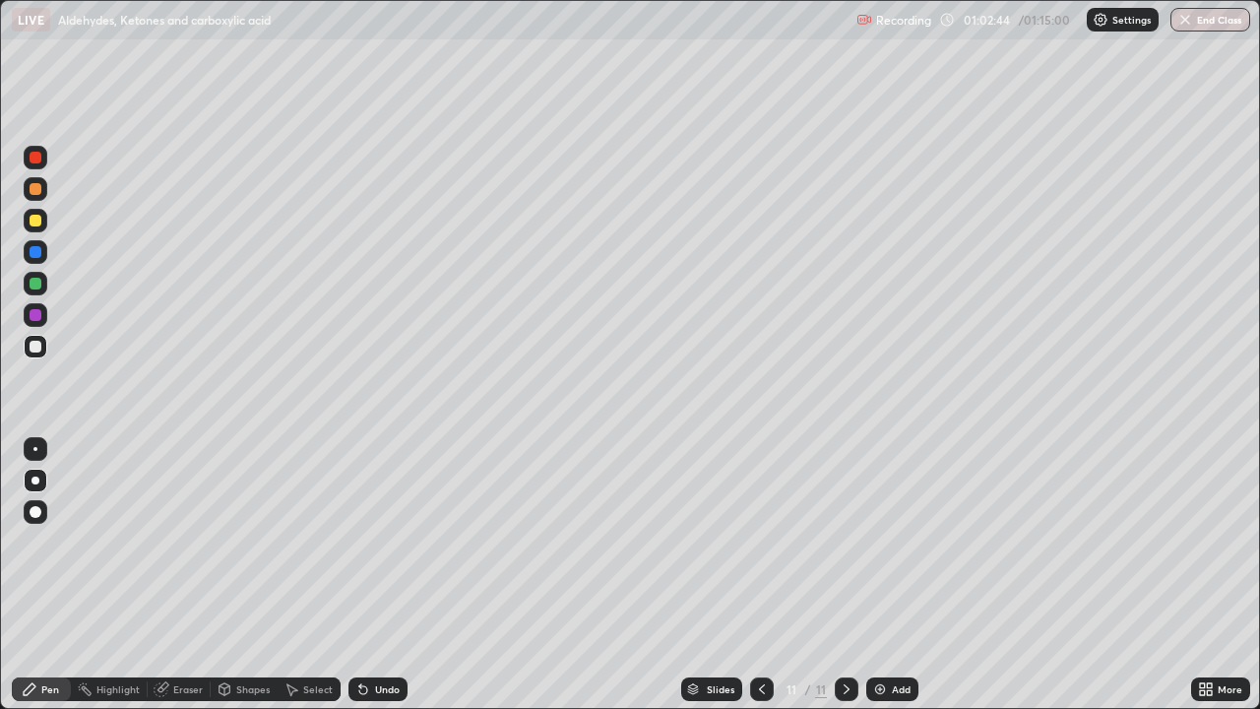
click at [36, 221] on div at bounding box center [36, 221] width 12 height 12
click at [40, 351] on div at bounding box center [36, 347] width 24 height 24
click at [1223, 12] on button "End Class" at bounding box center [1210, 20] width 80 height 24
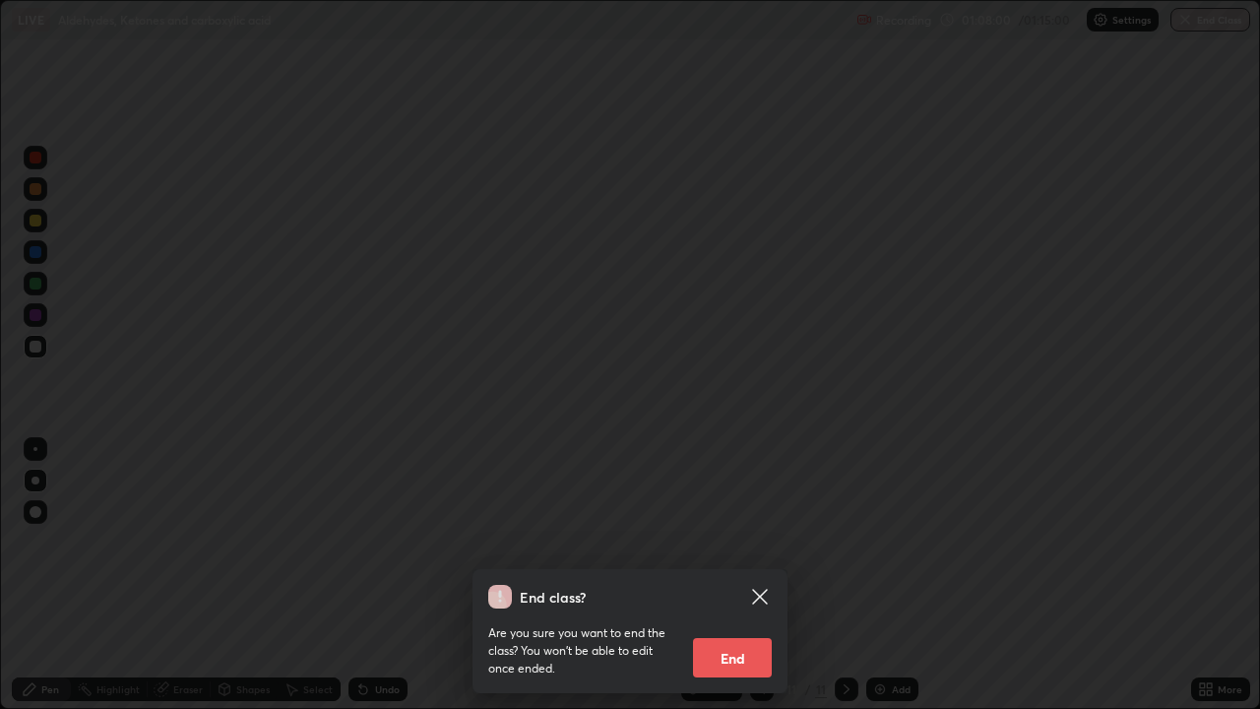
click at [735, 575] on button "End" at bounding box center [732, 657] width 79 height 39
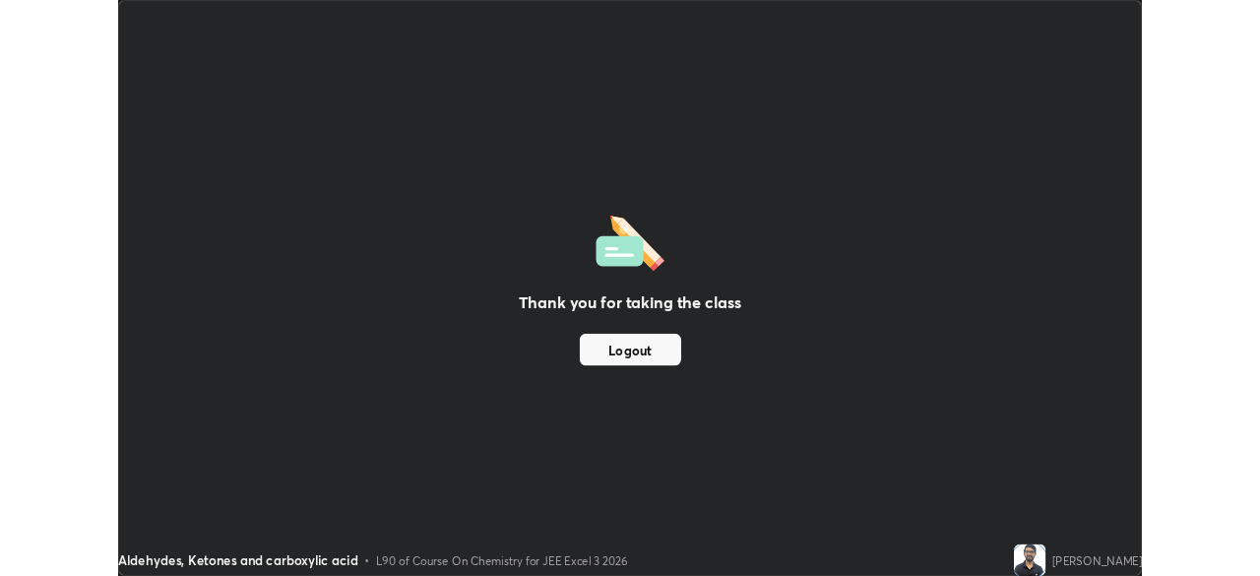
scroll to position [97836, 97152]
